Goal: Information Seeking & Learning: Learn about a topic

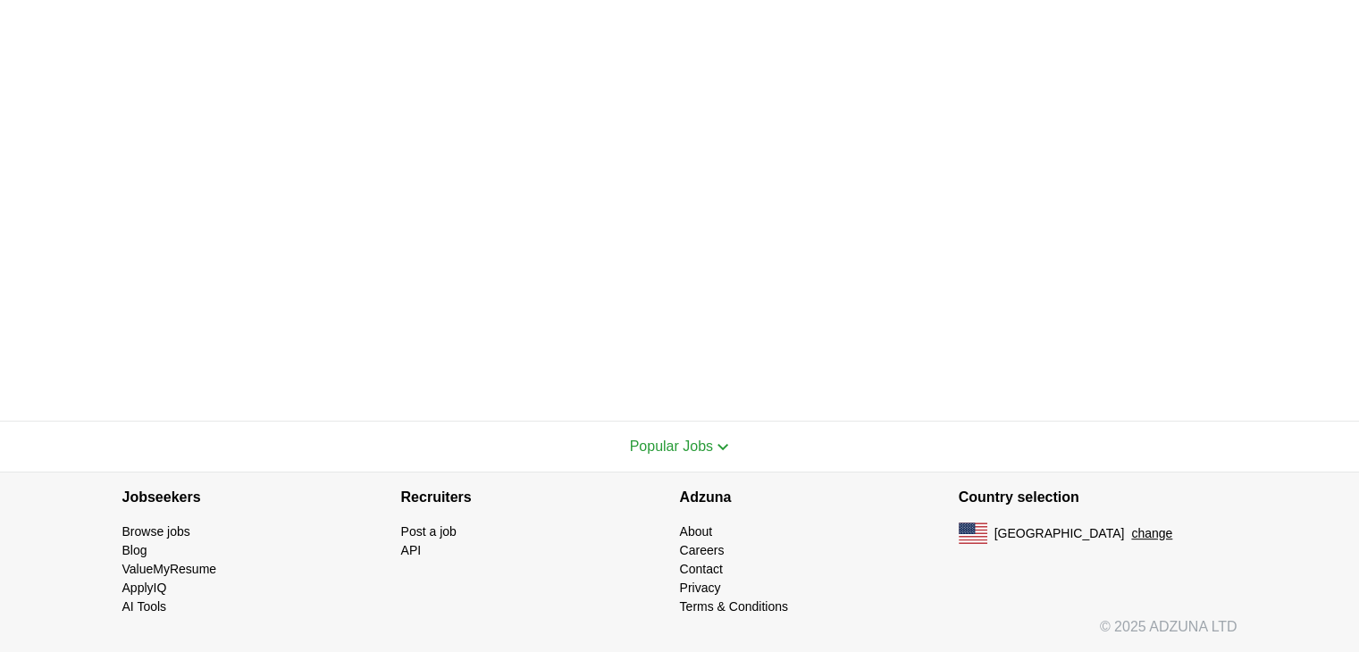
scroll to position [575, 0]
click at [181, 533] on link "Browse jobs" at bounding box center [156, 532] width 68 height 14
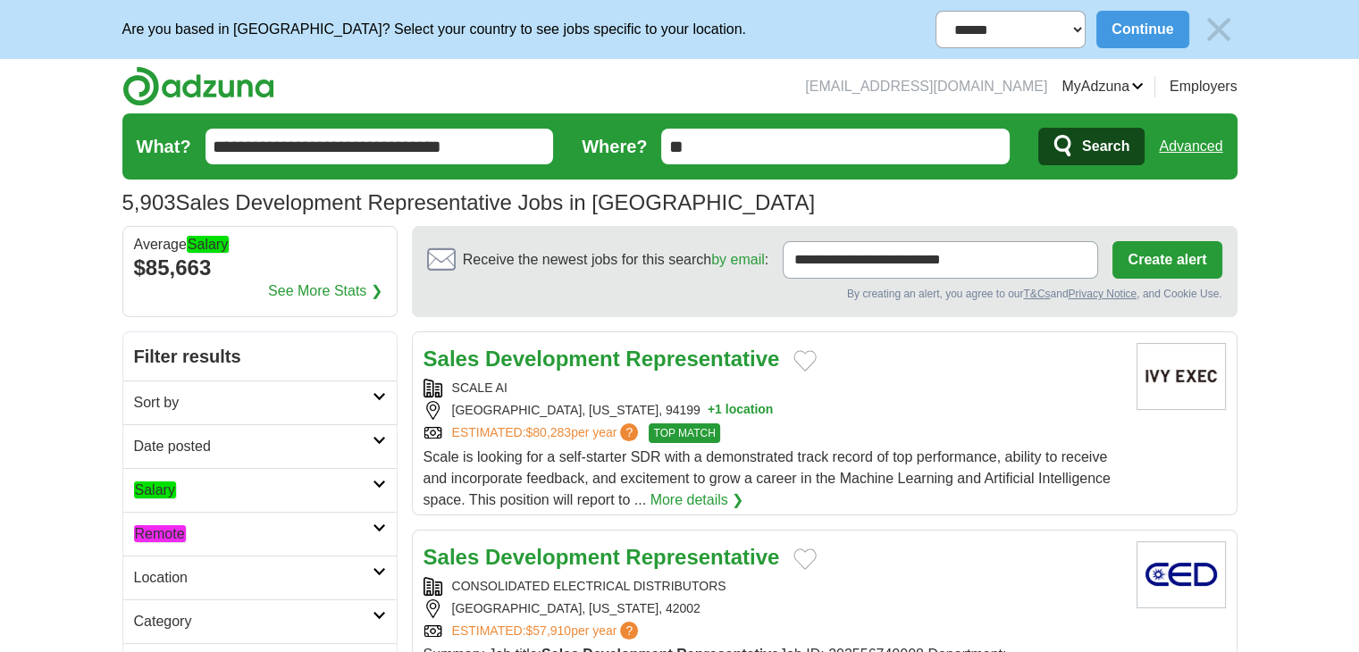
click at [169, 524] on h2 "Remote" at bounding box center [253, 534] width 239 height 21
click at [174, 580] on em "Remote" at bounding box center [160, 576] width 52 height 17
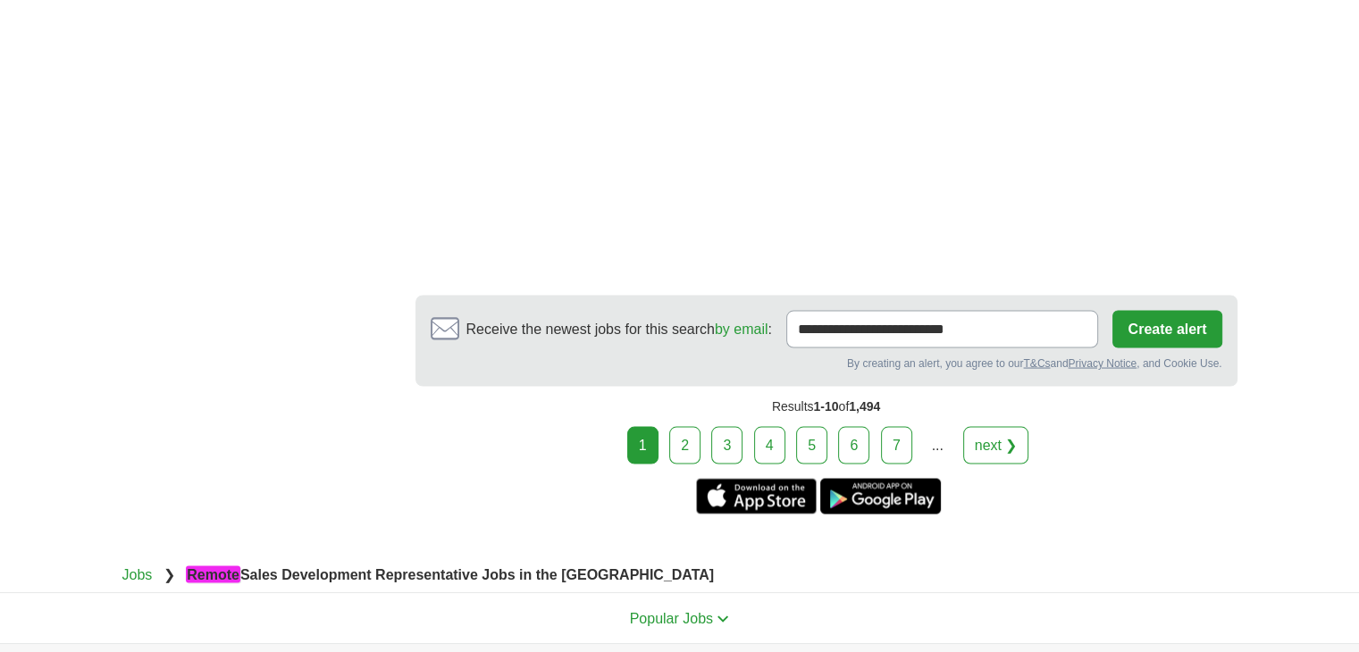
scroll to position [3421, 0]
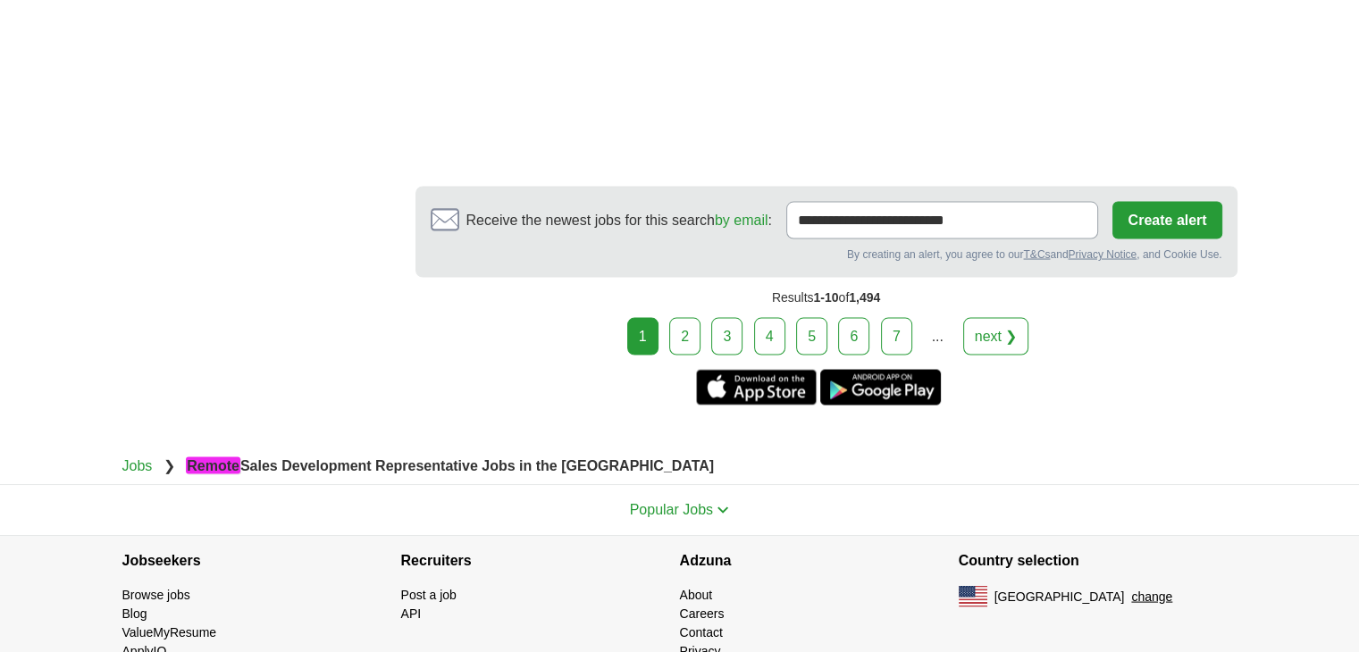
click at [694, 318] on link "2" at bounding box center [684, 337] width 31 height 38
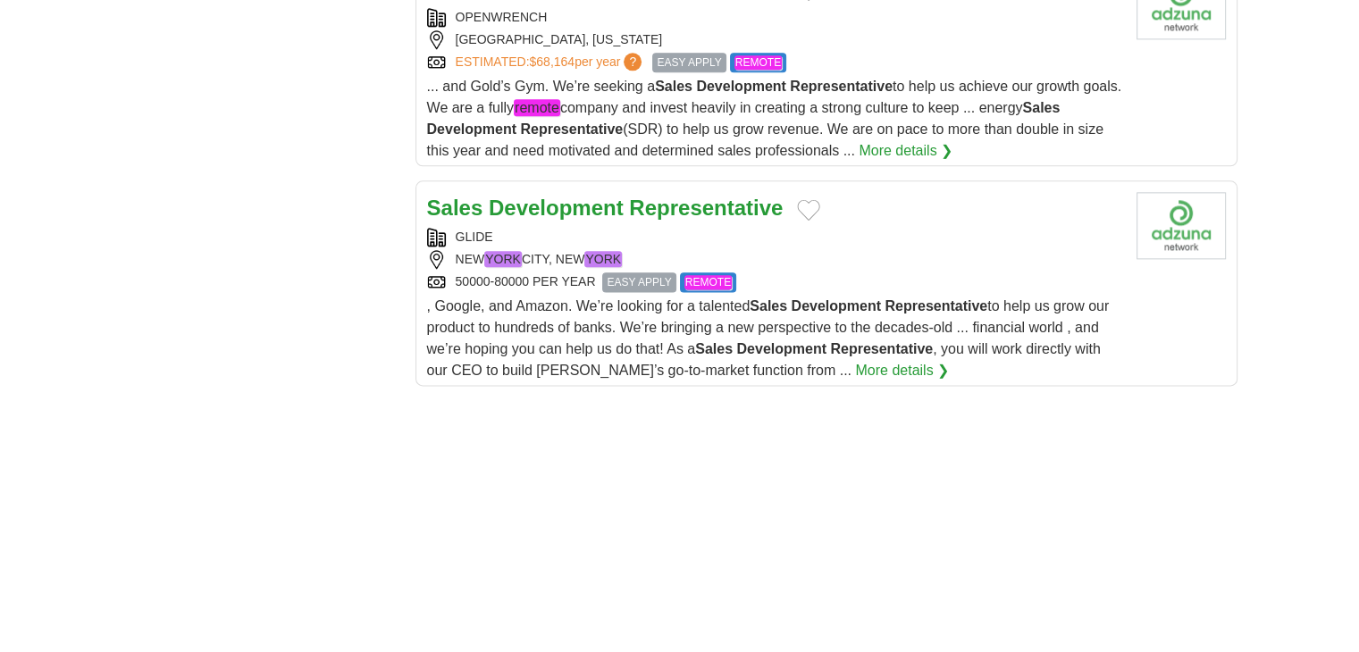
scroll to position [2234, 0]
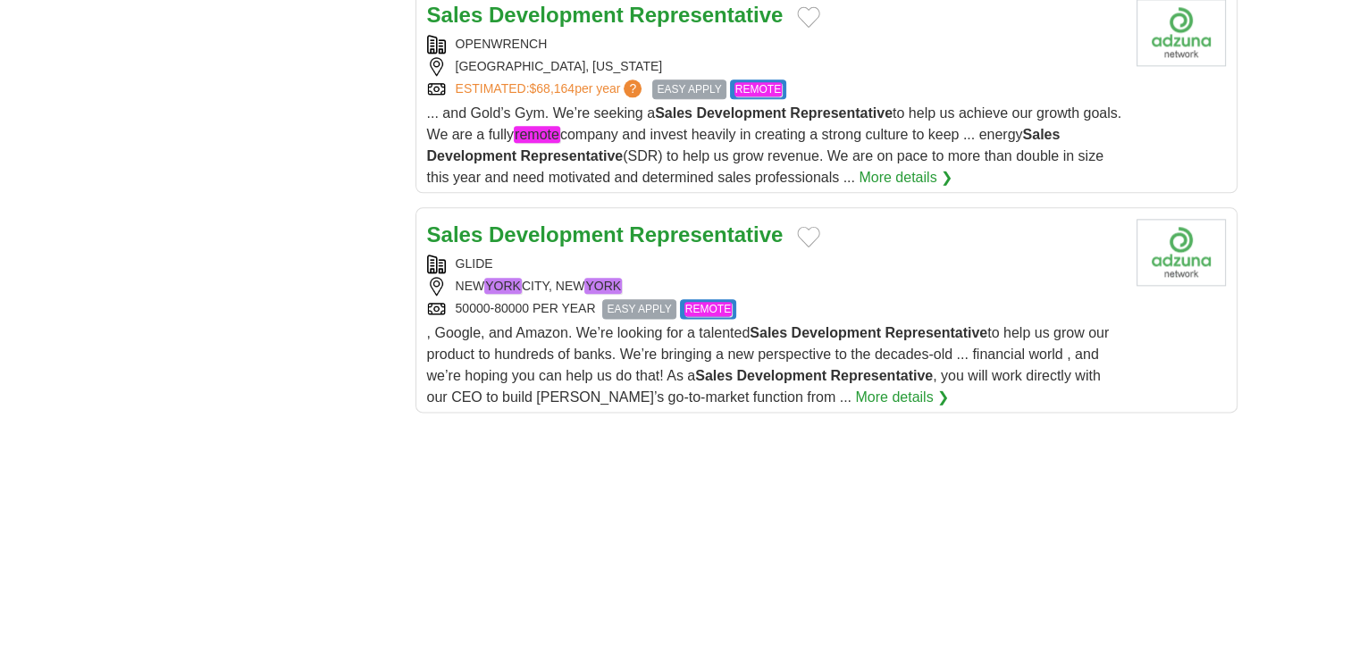
click at [866, 299] on div "50000-80000 PER YEAR EASY APPLY REMOTE" at bounding box center [774, 309] width 695 height 20
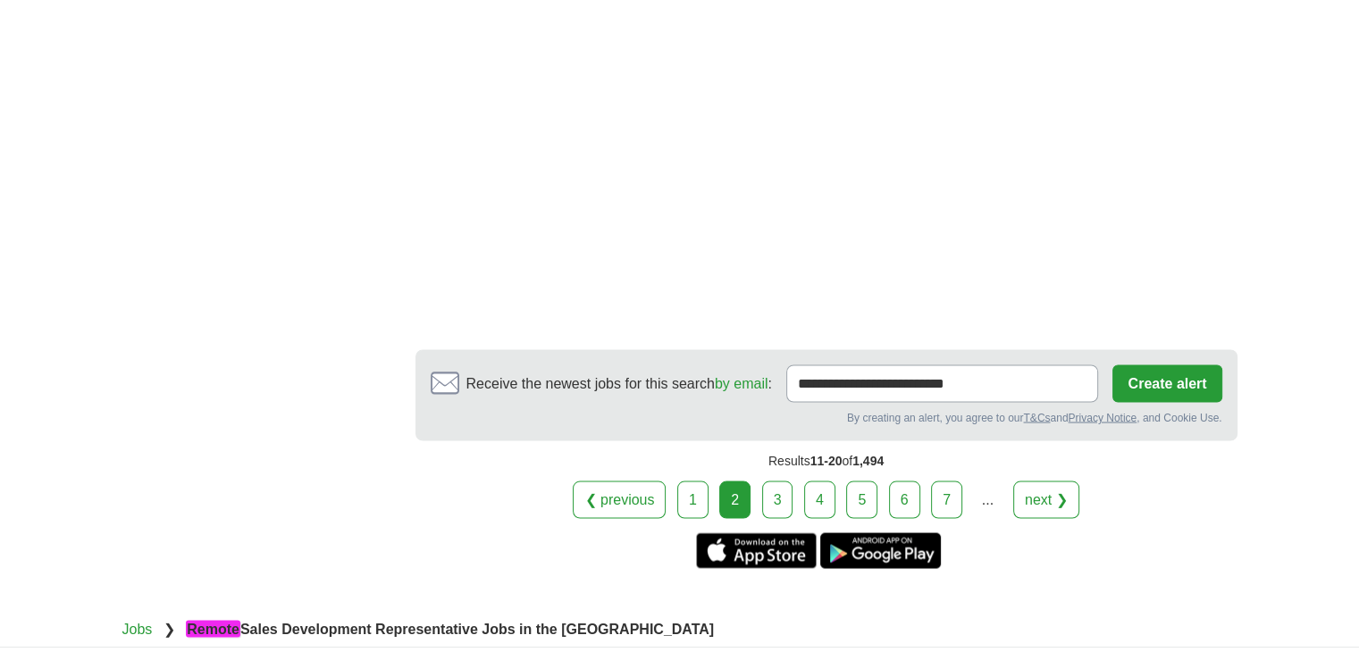
scroll to position [3312, 0]
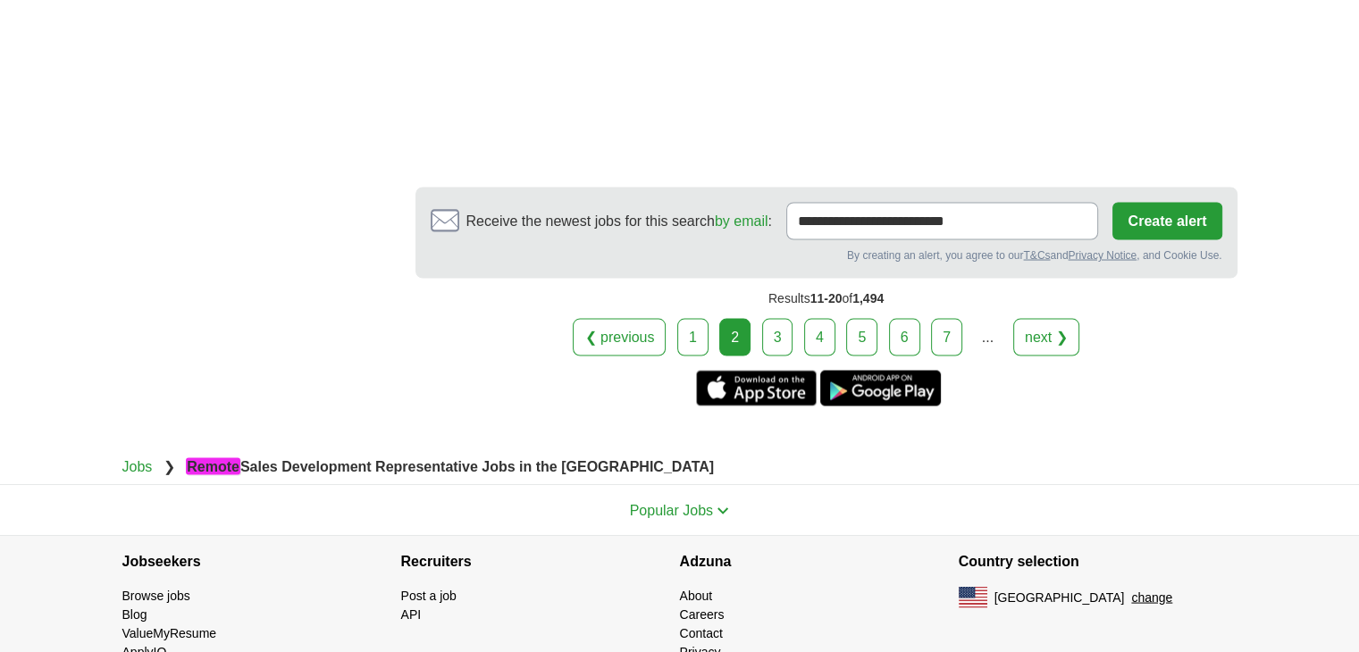
click at [777, 318] on link "3" at bounding box center [777, 337] width 31 height 38
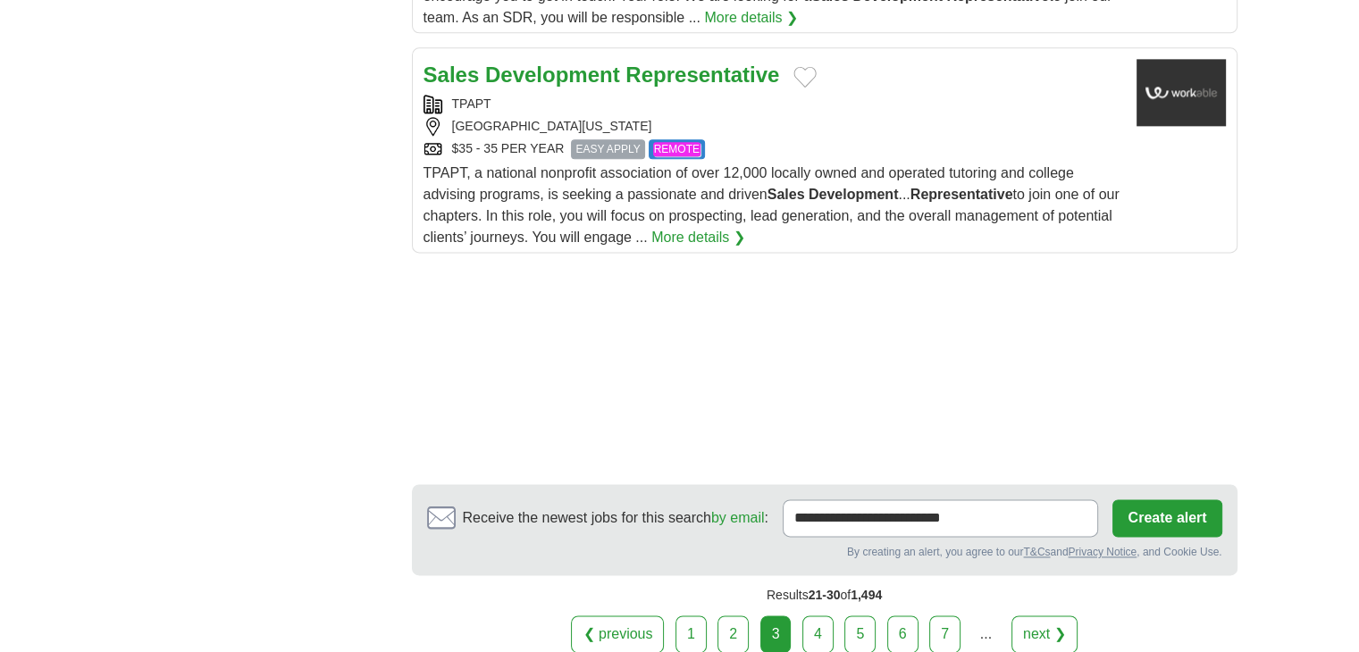
scroll to position [2502, 0]
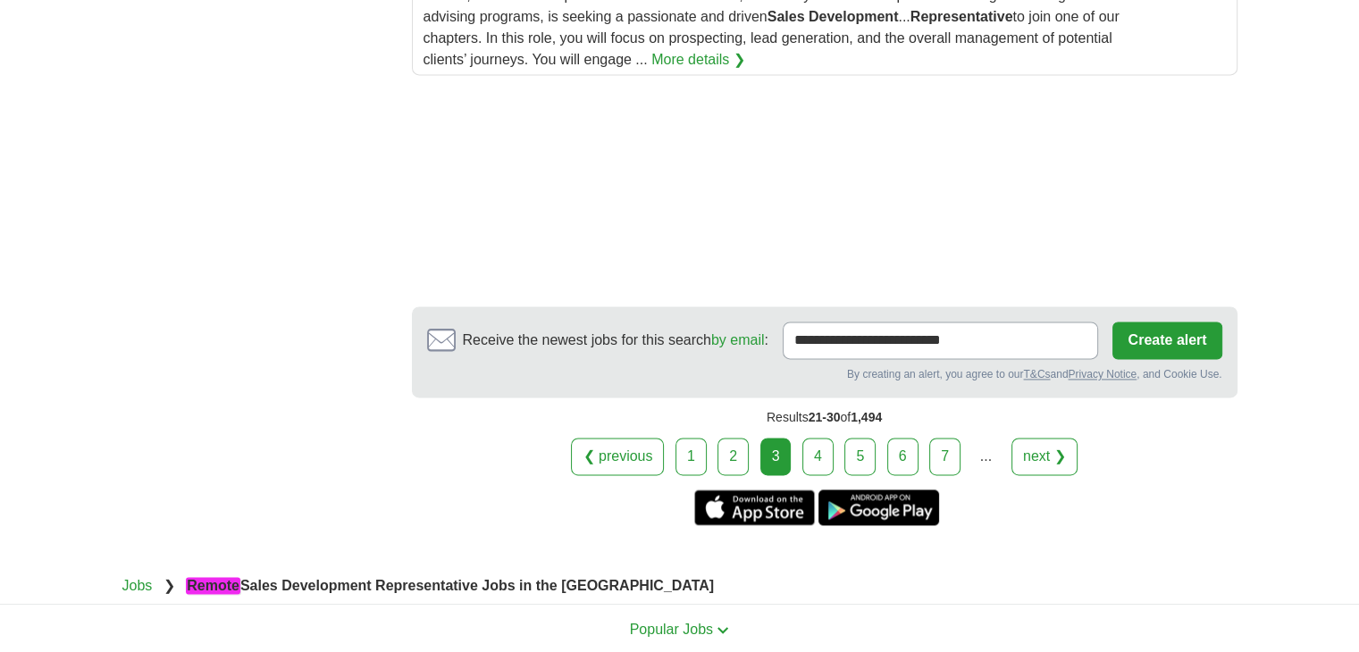
click at [820, 449] on link "4" at bounding box center [817, 457] width 31 height 38
